Goal: Task Accomplishment & Management: Manage account settings

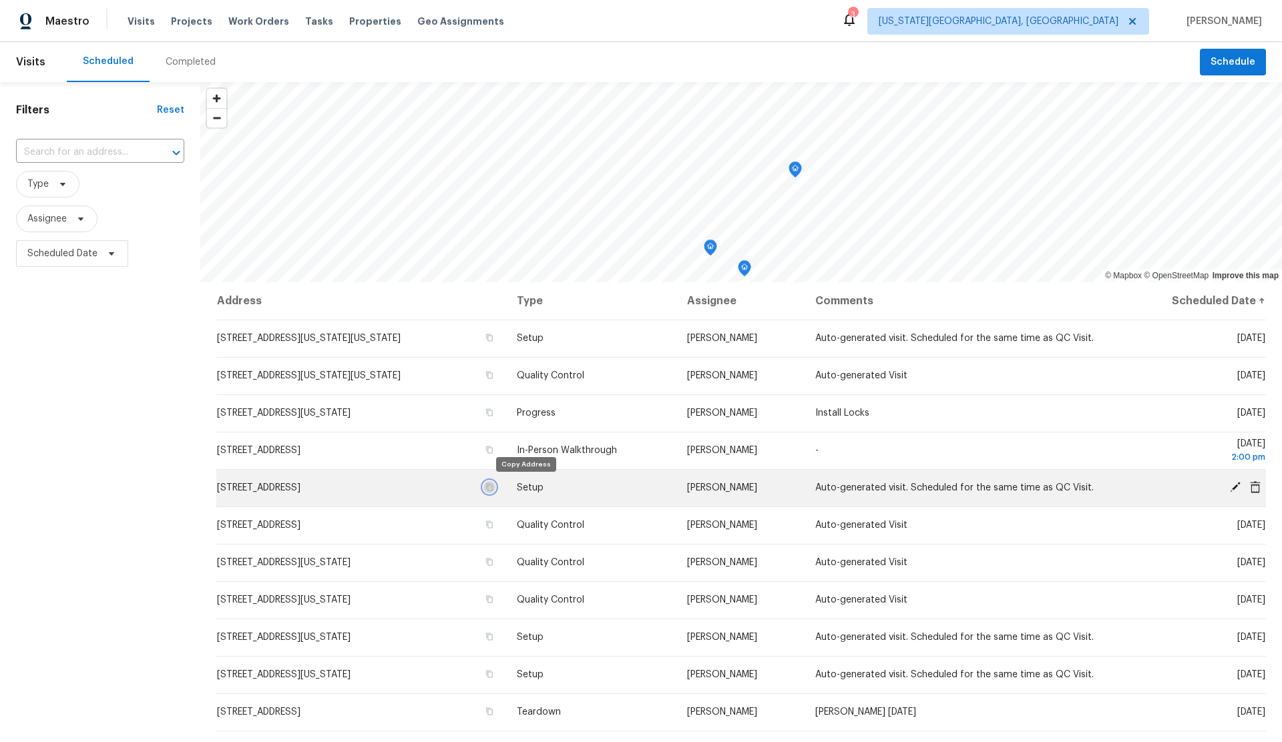
click at [493, 484] on icon "button" at bounding box center [489, 487] width 8 height 8
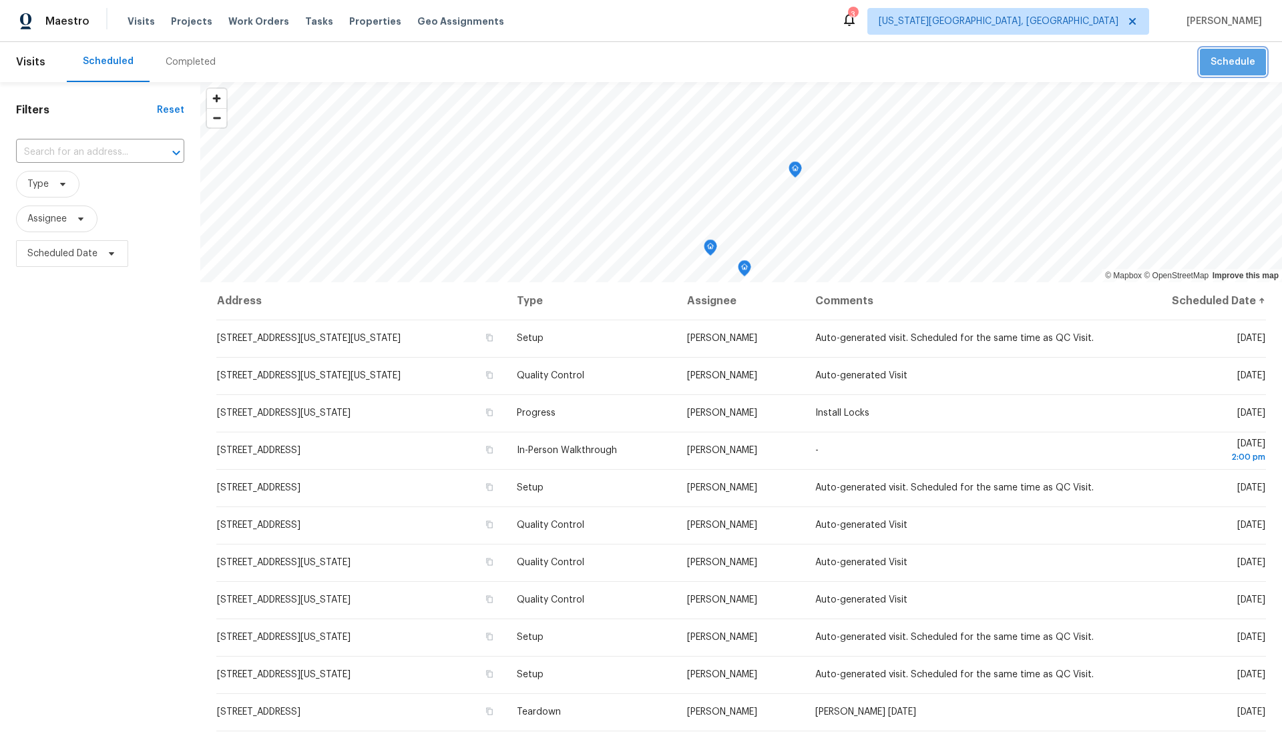
click at [1227, 59] on span "Schedule" at bounding box center [1232, 62] width 45 height 17
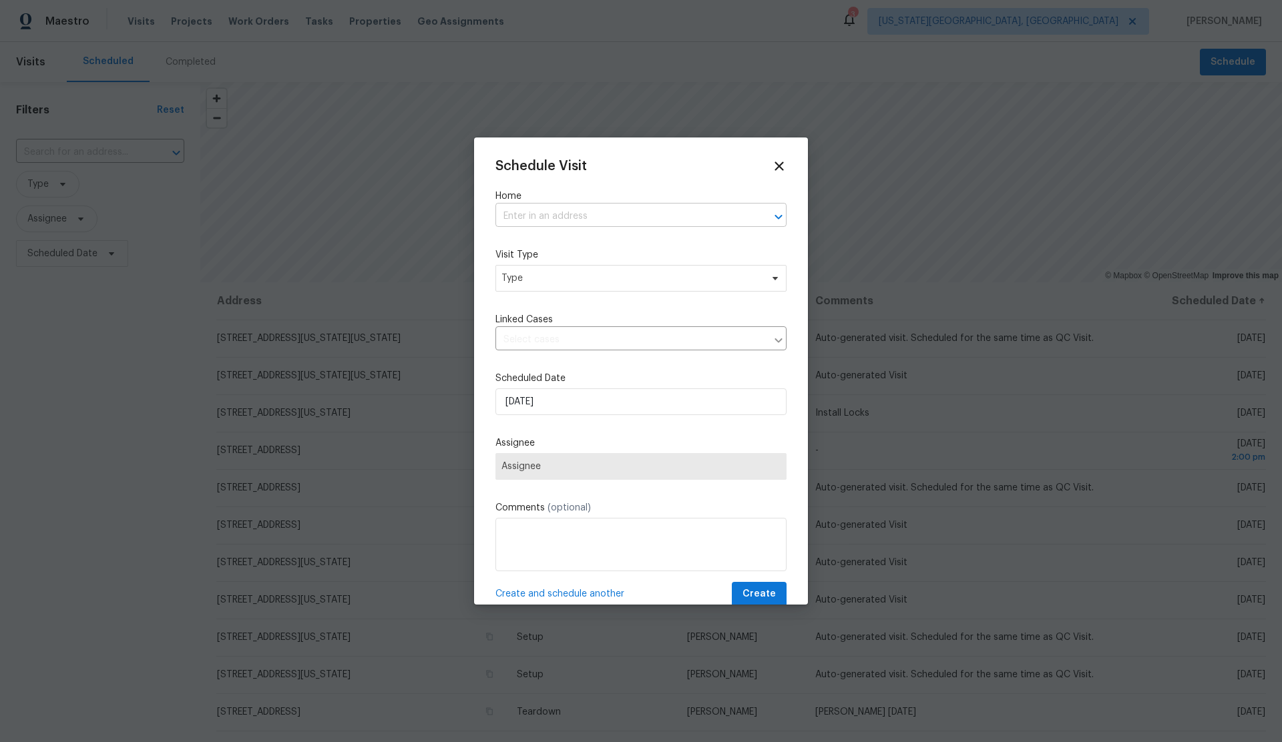
click at [641, 218] on input "text" at bounding box center [622, 216] width 254 height 21
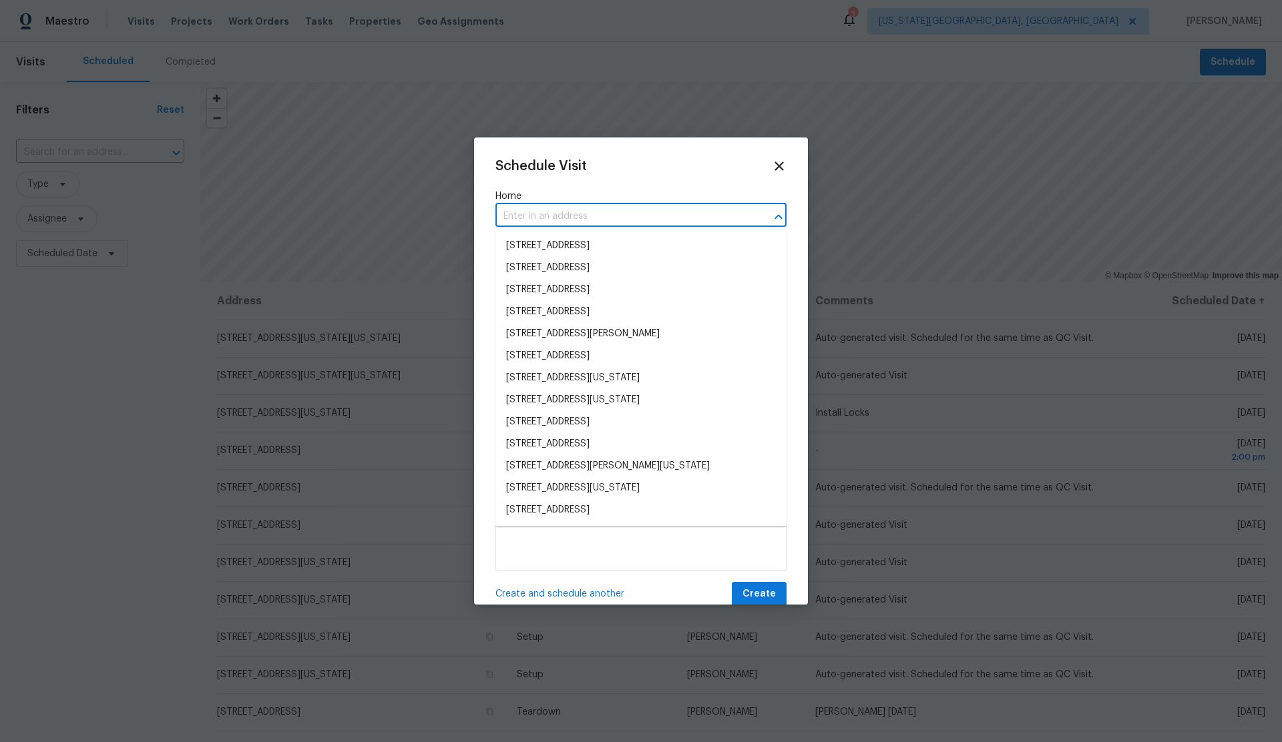
paste input "8 Summit Rd, Guthrie, OK 73044"
type input "8 Summit Rd, Guthrie, OK 73044"
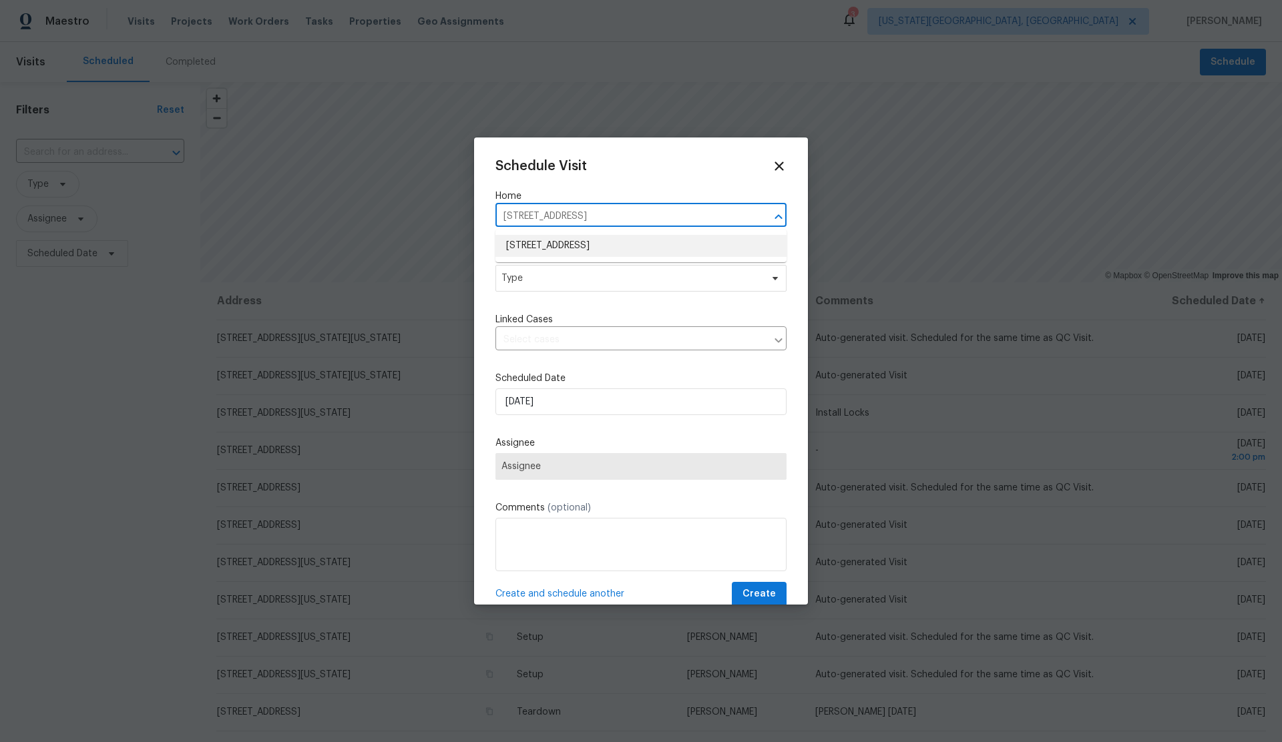
click at [576, 246] on li "8 Summit Rd, Guthrie, OK 73044" at bounding box center [640, 246] width 291 height 22
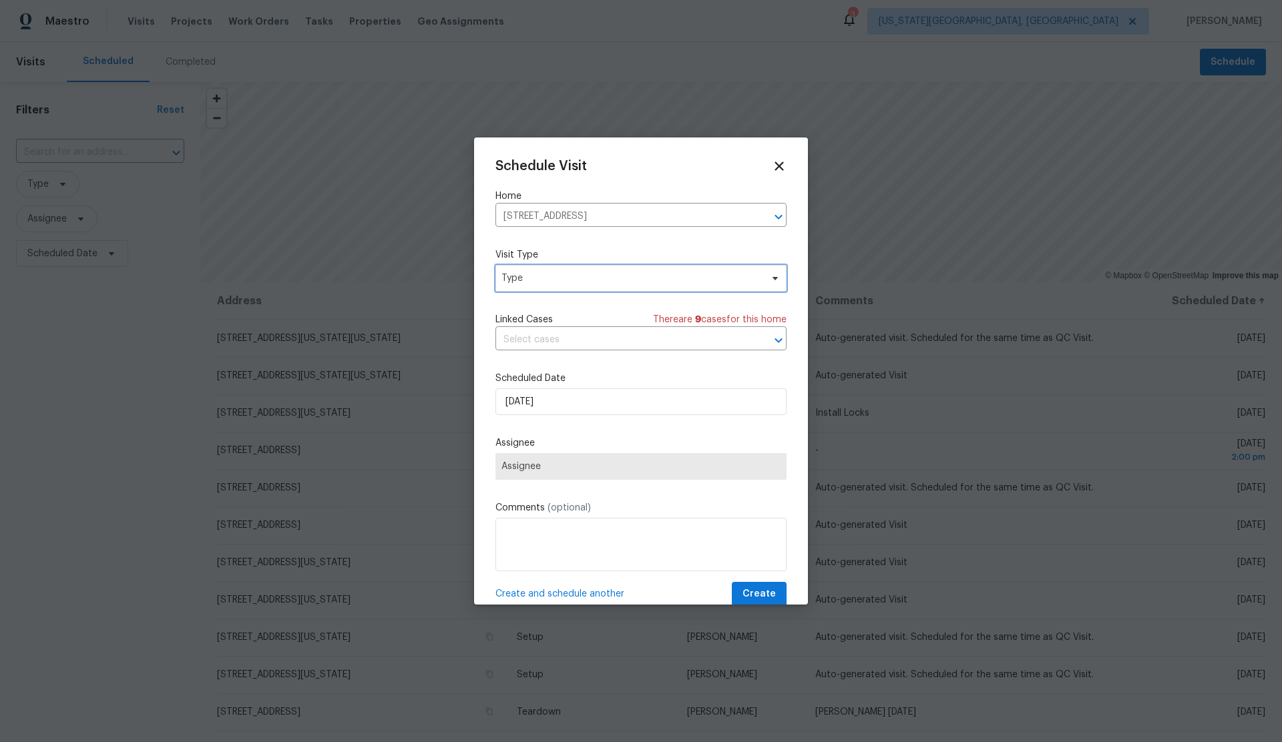
click at [582, 280] on span "Type" at bounding box center [631, 278] width 260 height 13
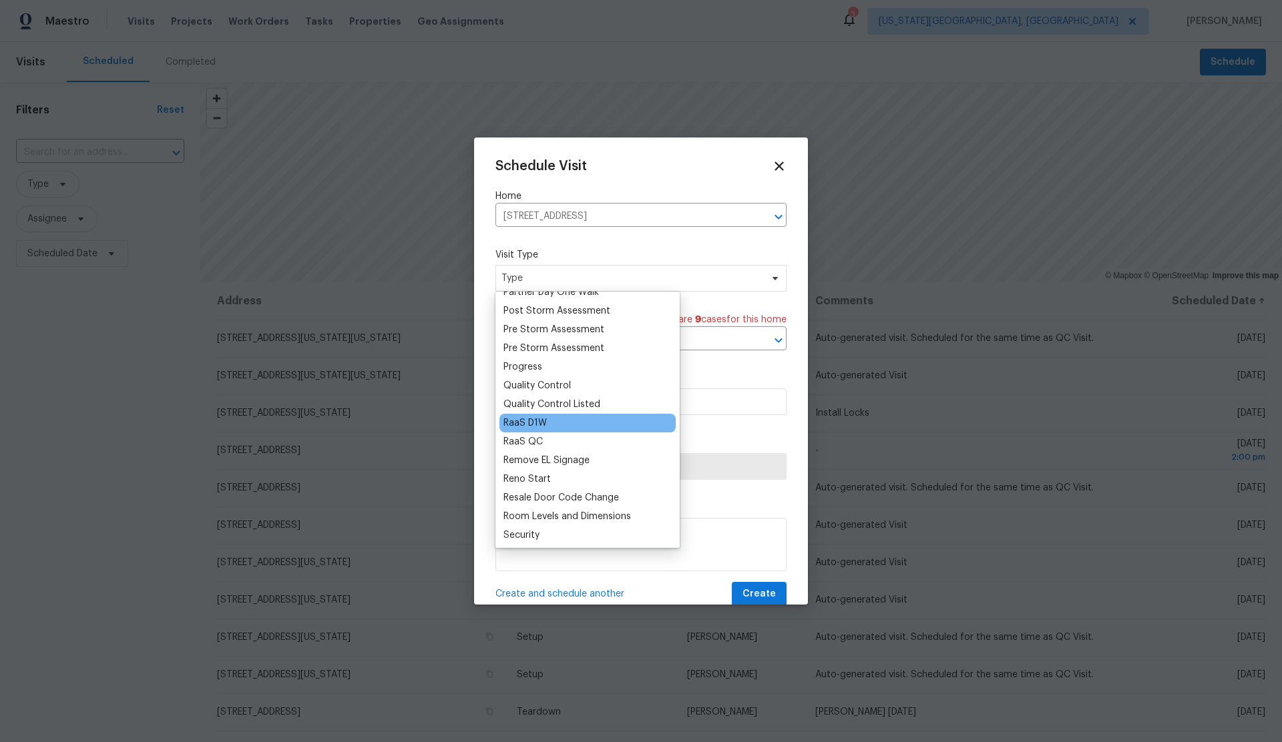
scroll to position [858, 0]
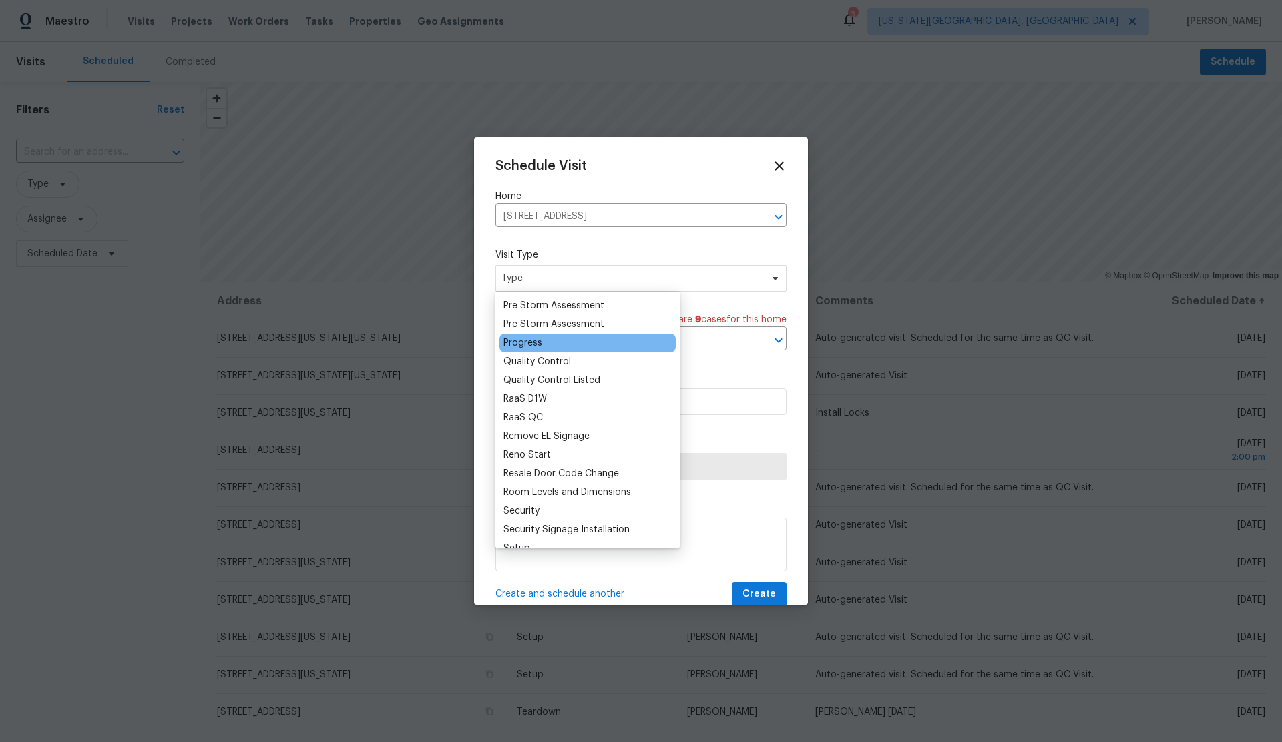
click at [523, 340] on div "Progress" at bounding box center [522, 342] width 39 height 13
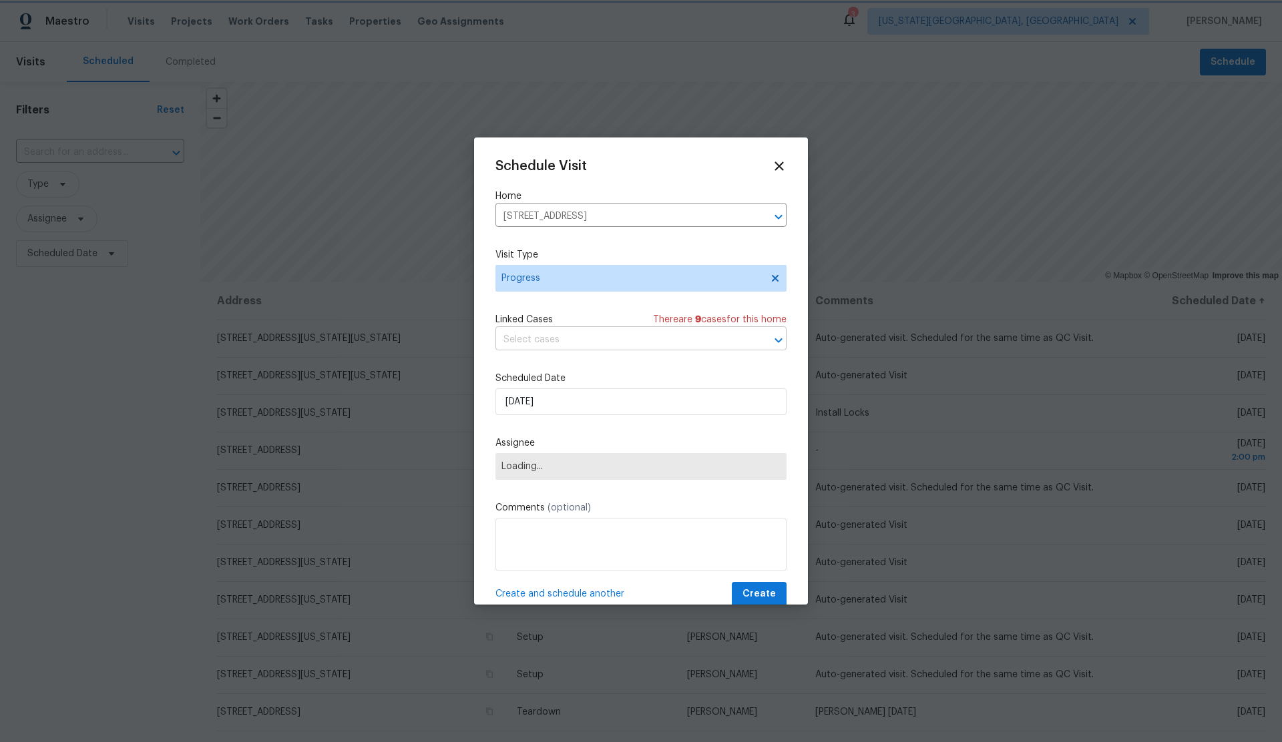
scroll to position [5, 0]
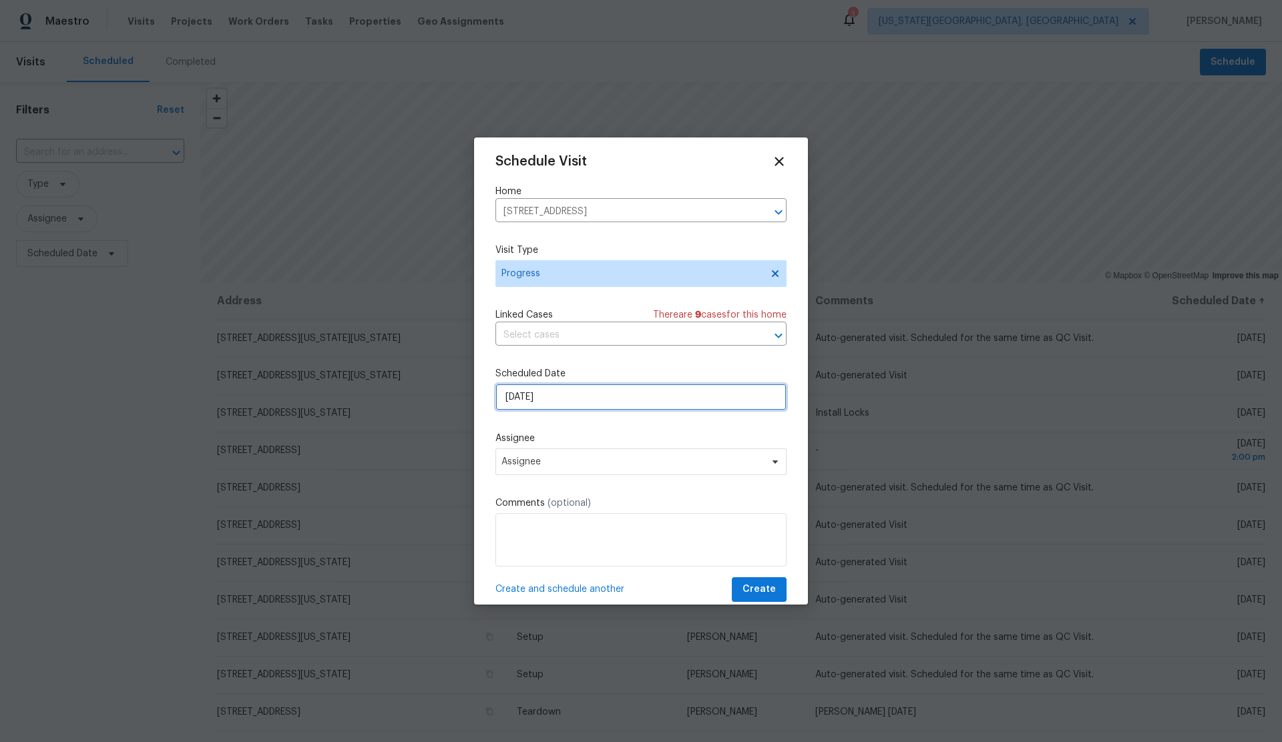
click at [586, 400] on input "[DATE]" at bounding box center [640, 397] width 291 height 27
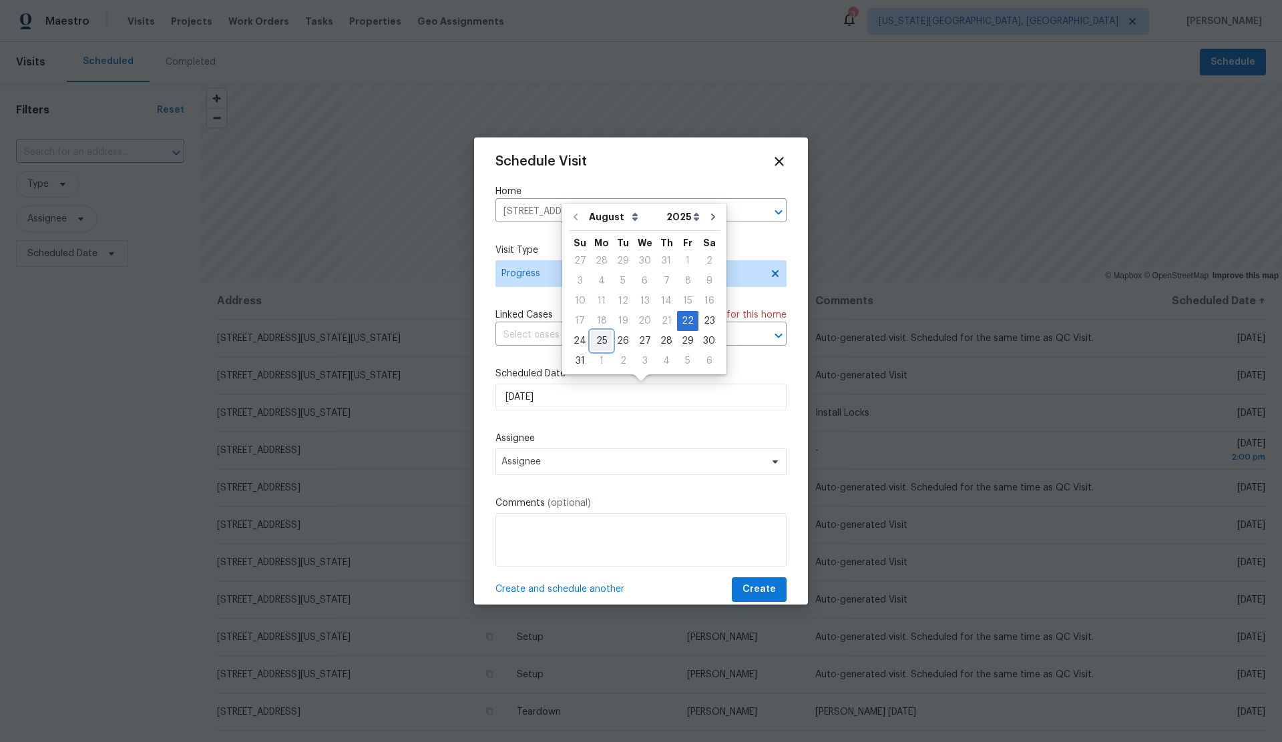
click at [595, 334] on div "25" at bounding box center [601, 341] width 21 height 19
type input "8/25/2025"
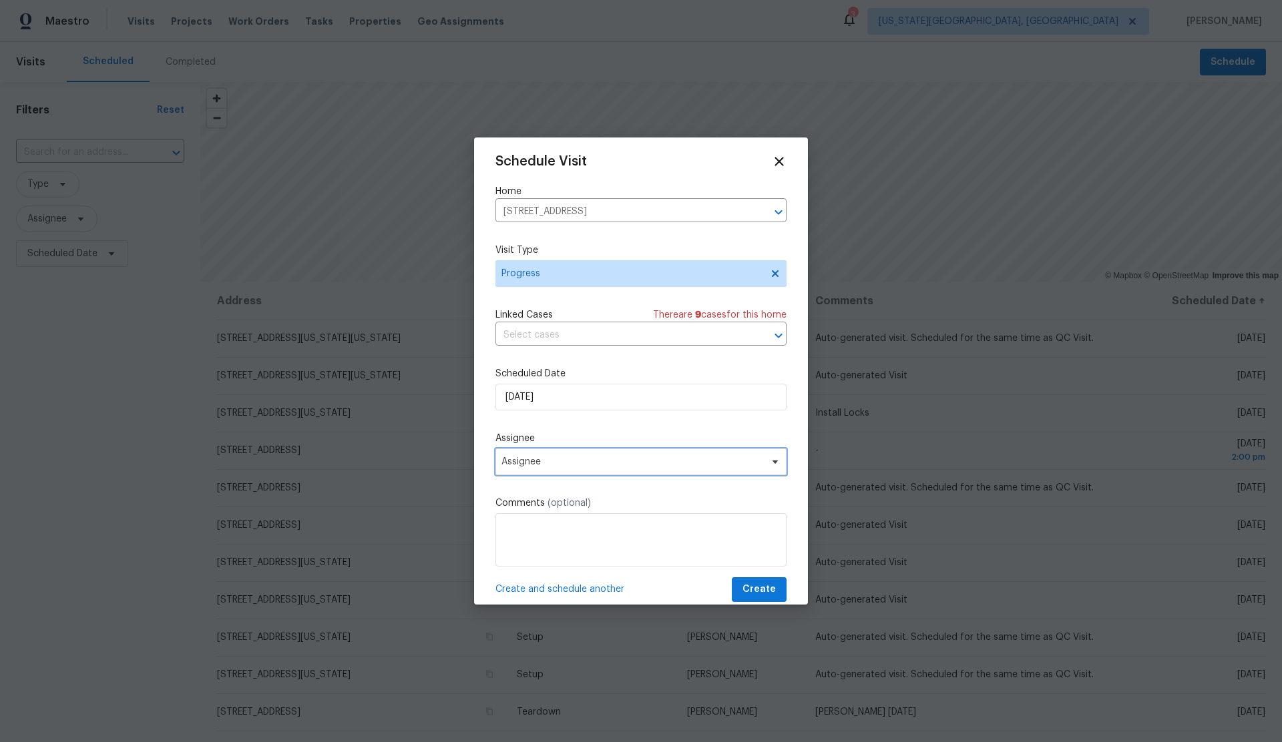
click at [591, 451] on span "Assignee" at bounding box center [640, 462] width 291 height 27
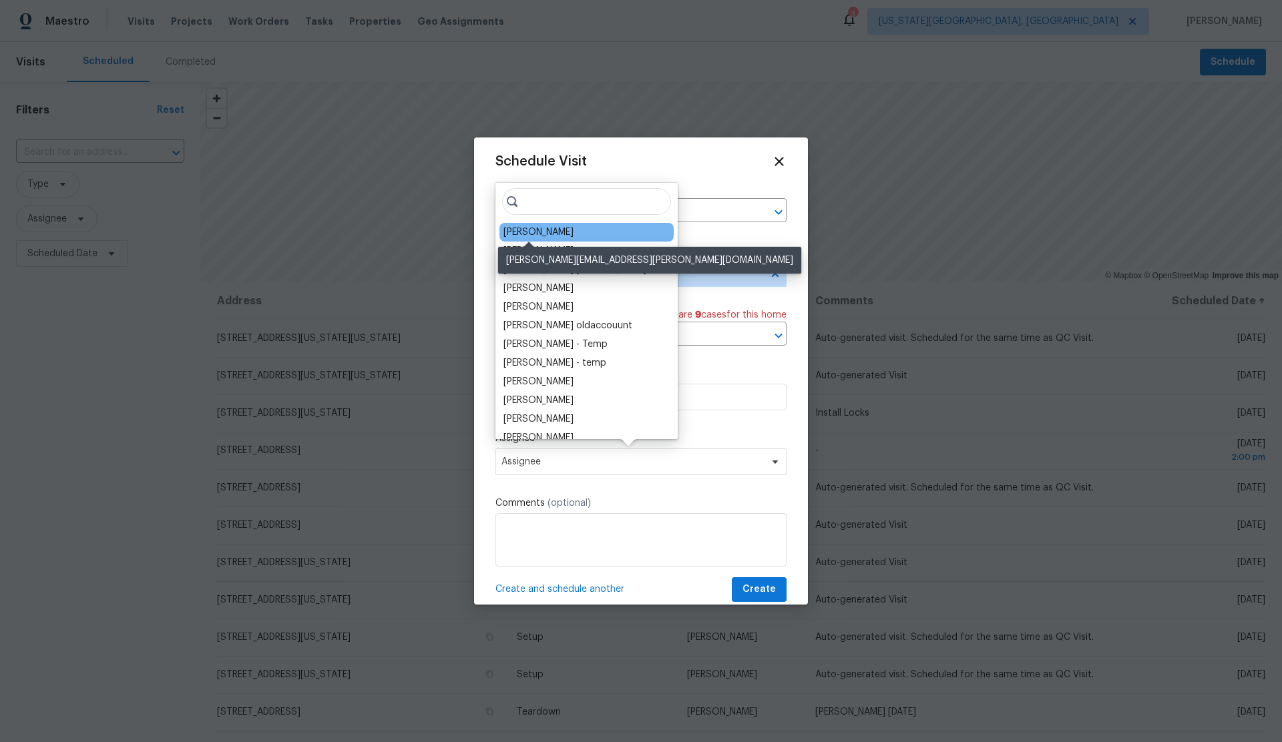
click at [531, 226] on div "[PERSON_NAME]" at bounding box center [538, 232] width 70 height 13
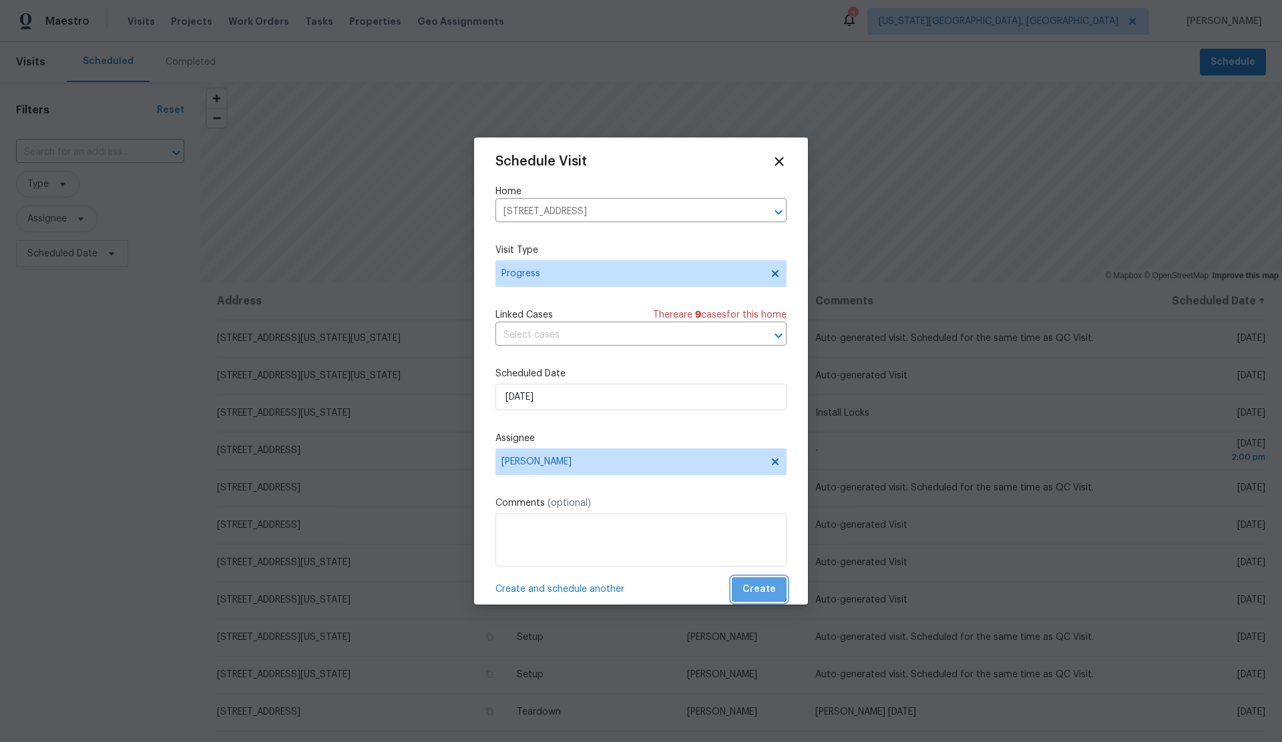
click at [757, 585] on span "Create" at bounding box center [758, 589] width 33 height 17
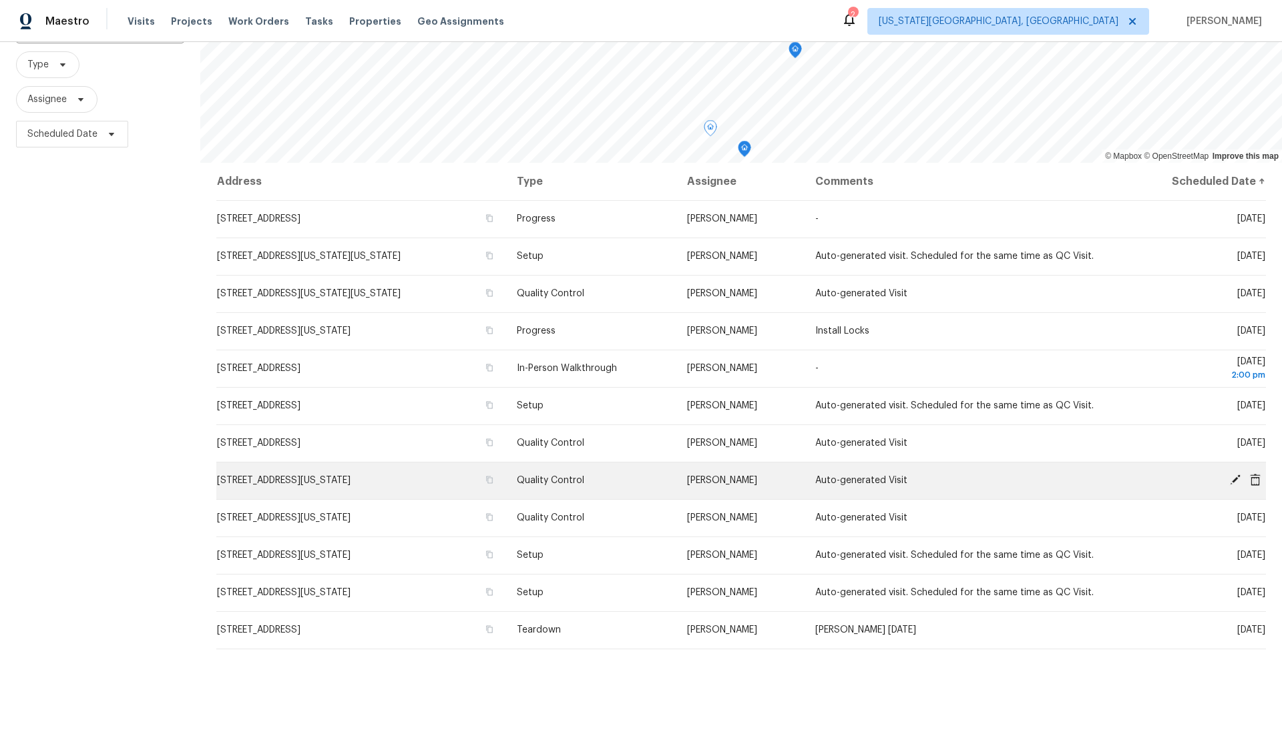
scroll to position [121, 0]
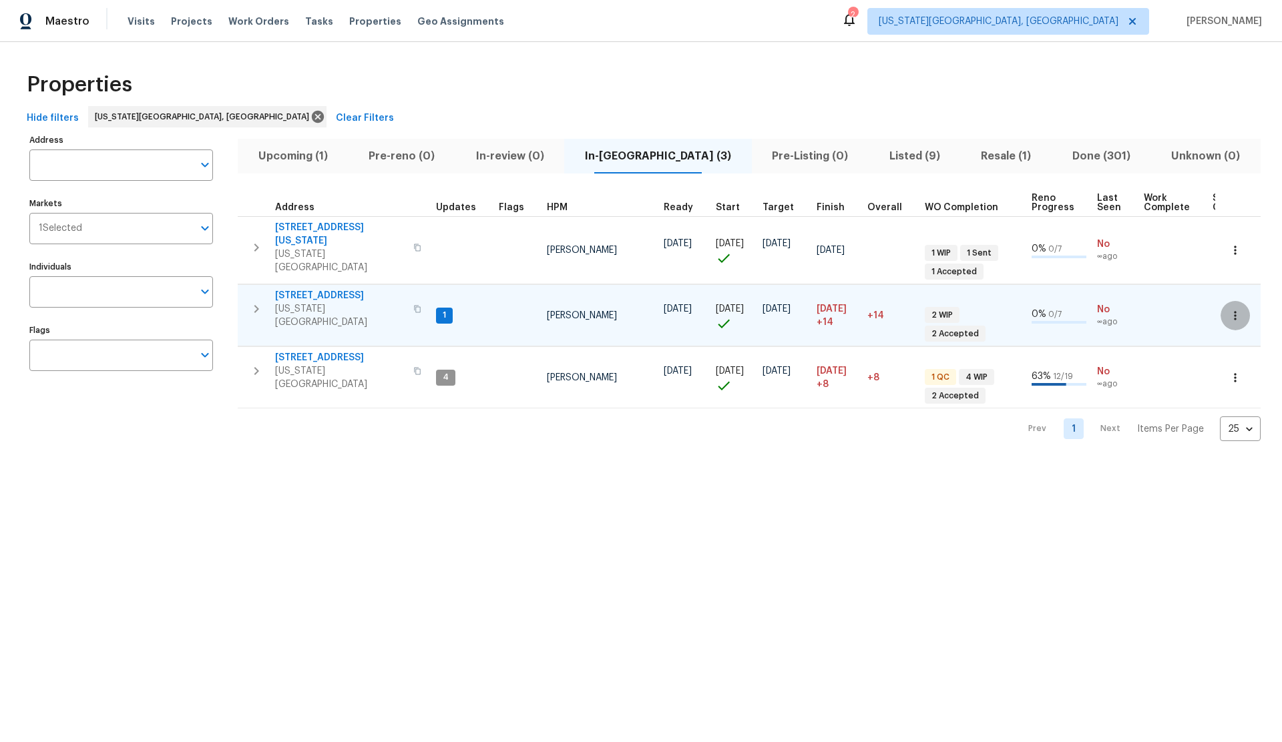
click at [1236, 311] on icon "button" at bounding box center [1235, 315] width 2 height 9
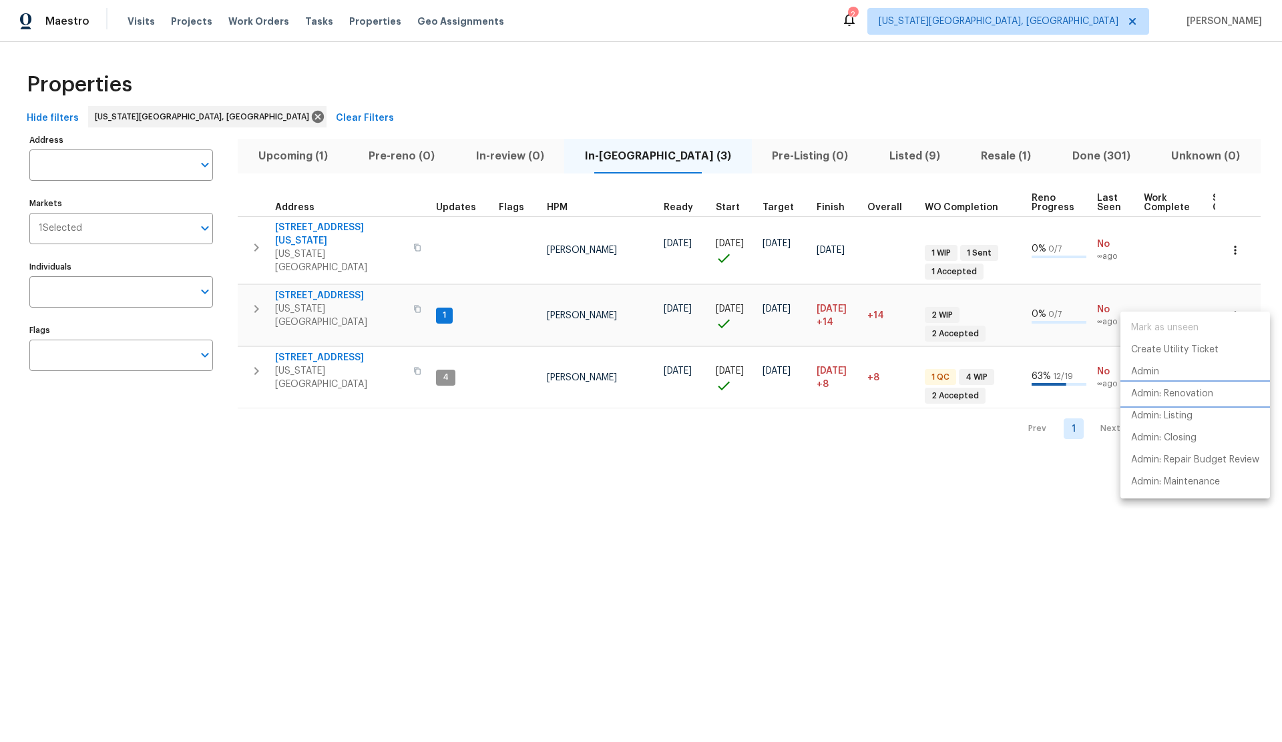
click at [1148, 392] on p "Admin: Renovation" at bounding box center [1172, 394] width 82 height 14
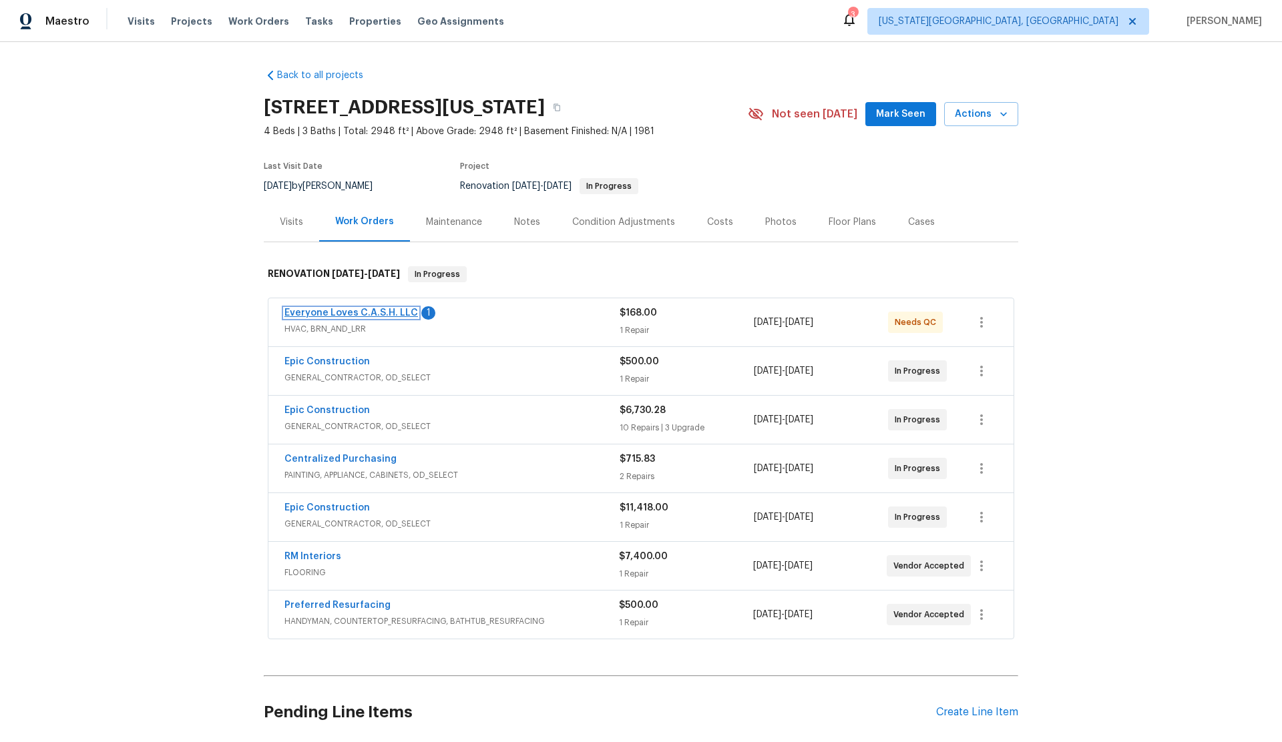
click at [352, 311] on link "Everyone Loves C.A.S.H. LLC" at bounding box center [351, 312] width 134 height 9
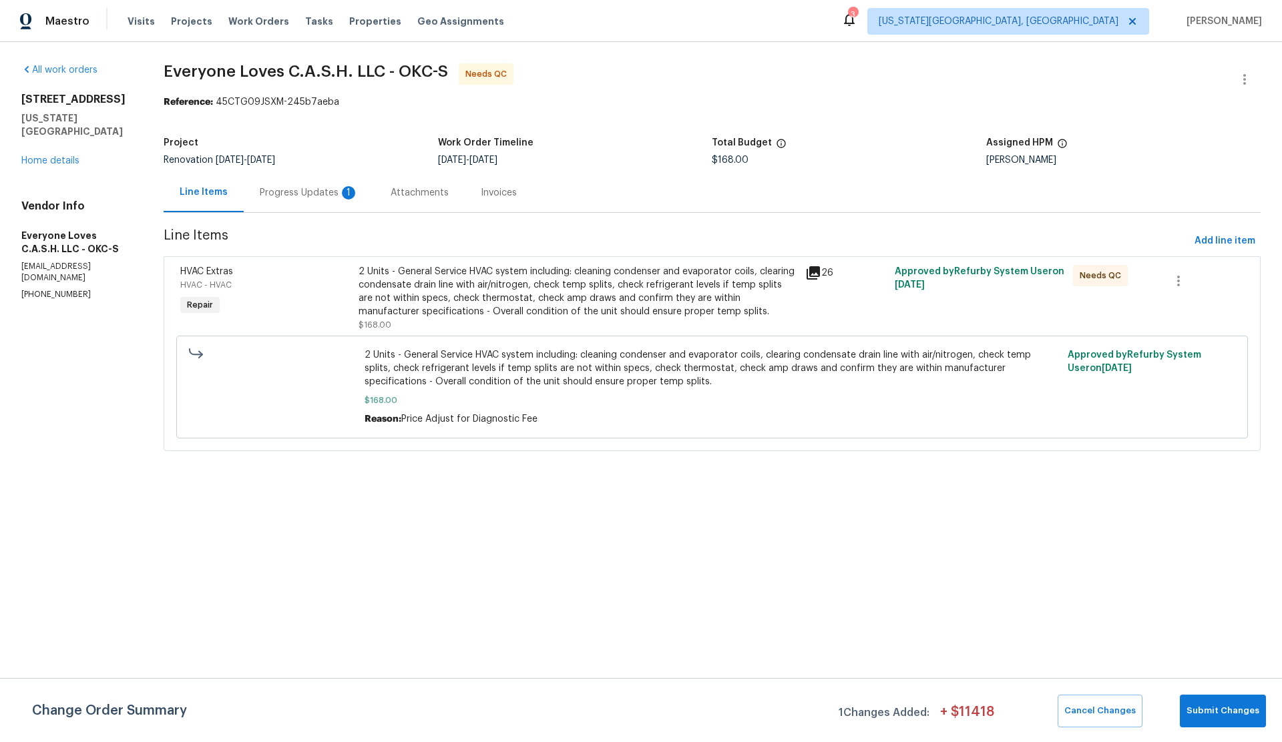
click at [332, 193] on div "Progress Updates 1" at bounding box center [309, 192] width 99 height 13
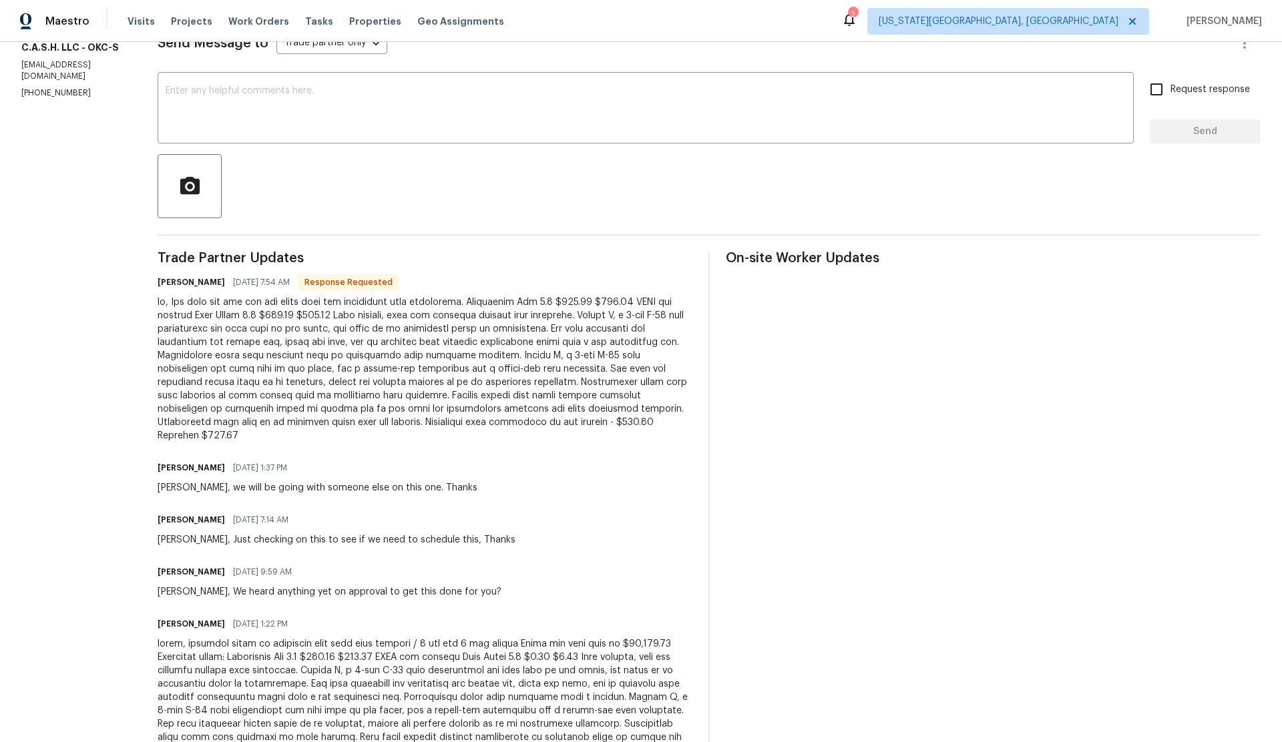
scroll to position [202, 0]
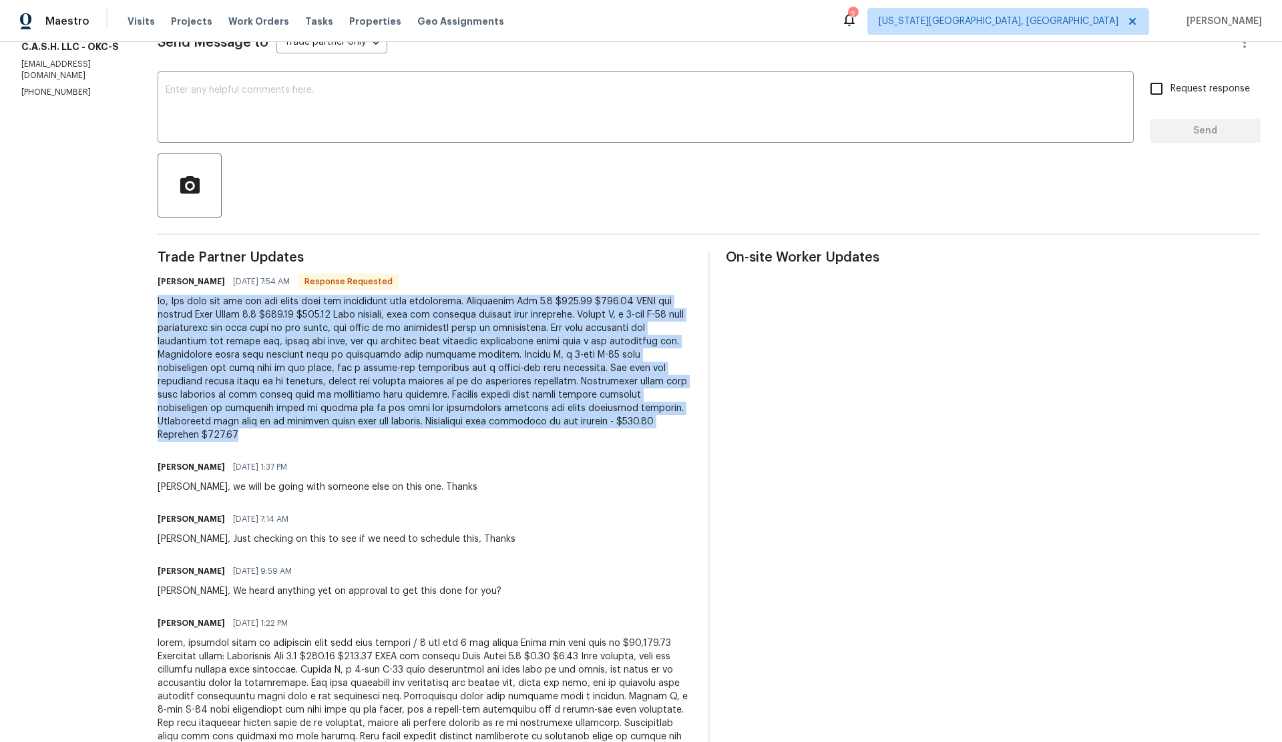
drag, startPoint x: 176, startPoint y: 296, endPoint x: 603, endPoint y: 417, distance: 444.0
click at [603, 417] on div "All work orders 4044 Spyglass Rd Oklahoma City, OK 73120 Home details Vendor In…" at bounding box center [641, 350] width 1282 height 1021
copy div "ok, Ill bill out for the two check outs and electronic leak detections. Diagnos…"
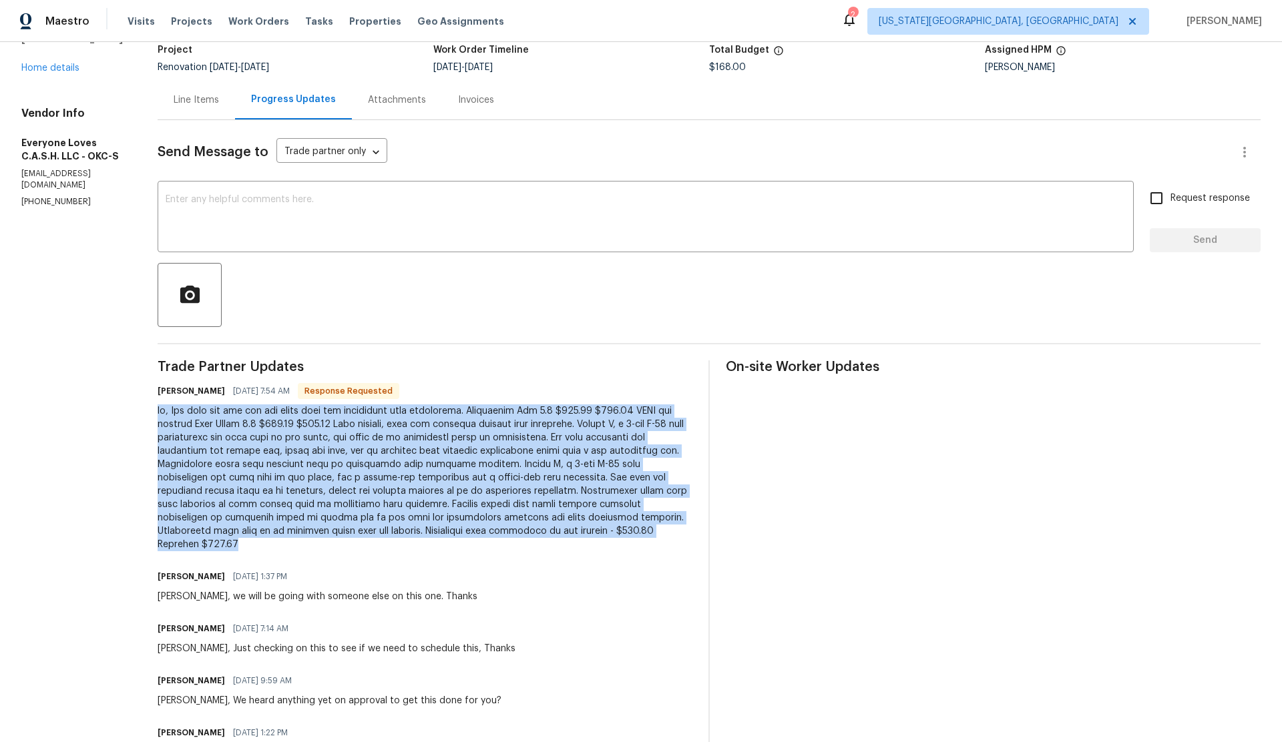
scroll to position [0, 0]
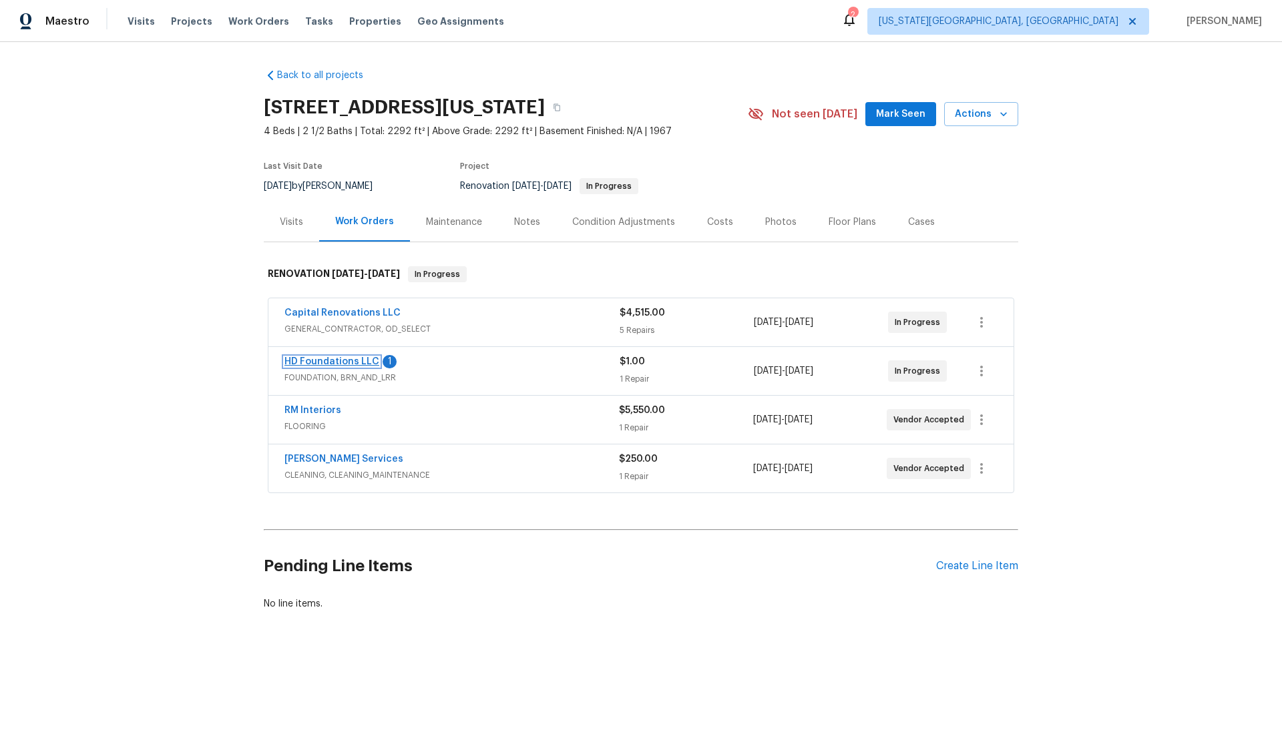
click at [321, 361] on link "HD Foundations LLC" at bounding box center [331, 361] width 95 height 9
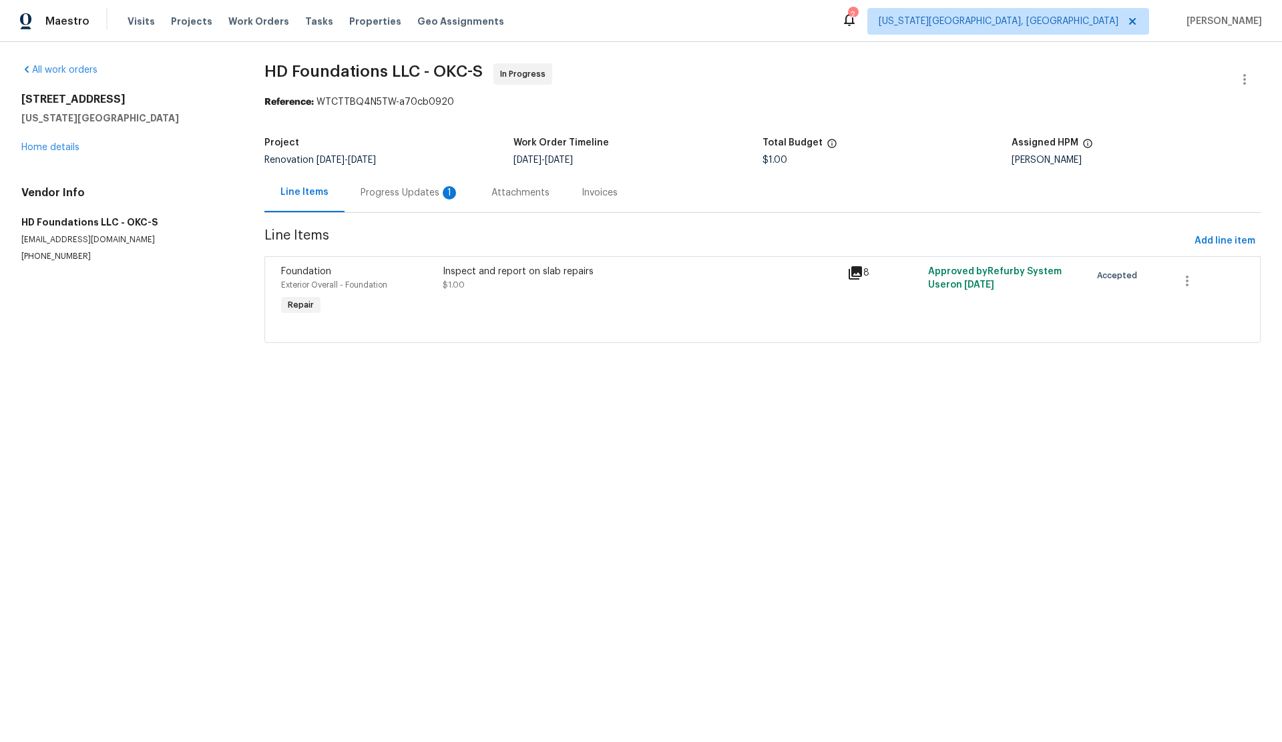
click at [391, 194] on div "Progress Updates 1" at bounding box center [409, 192] width 99 height 13
